Goal: Information Seeking & Learning: Learn about a topic

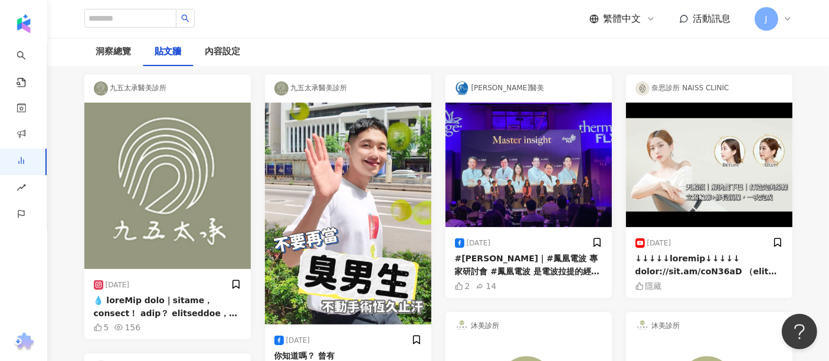
scroll to position [196, 0]
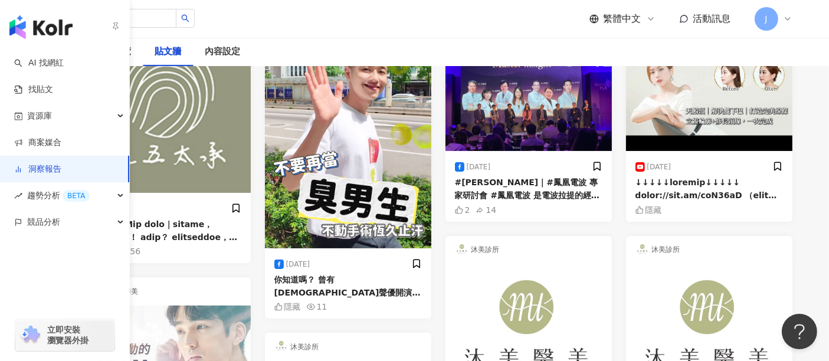
click at [51, 170] on link "洞察報告" at bounding box center [37, 169] width 47 height 12
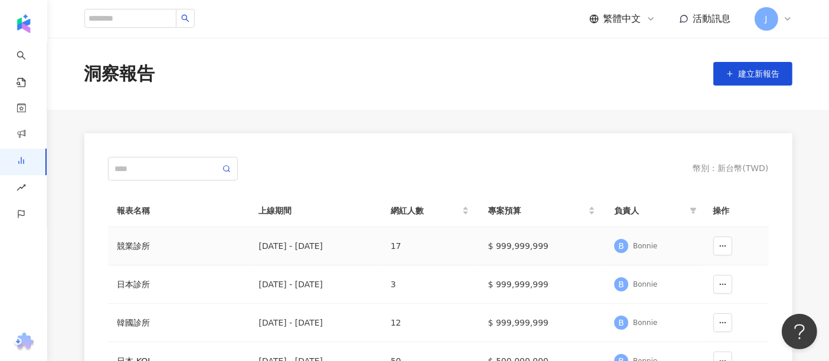
click at [138, 245] on div "競業診所" at bounding box center [178, 245] width 123 height 13
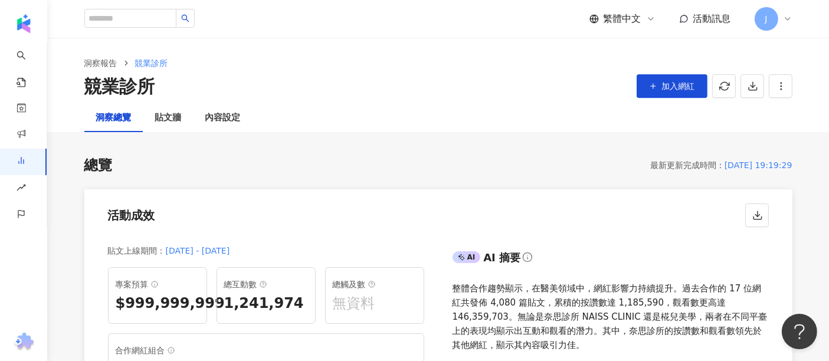
click at [544, 66] on ol "洞察報告 競業診所" at bounding box center [438, 63] width 708 height 13
